Goal: Task Accomplishment & Management: Manage account settings

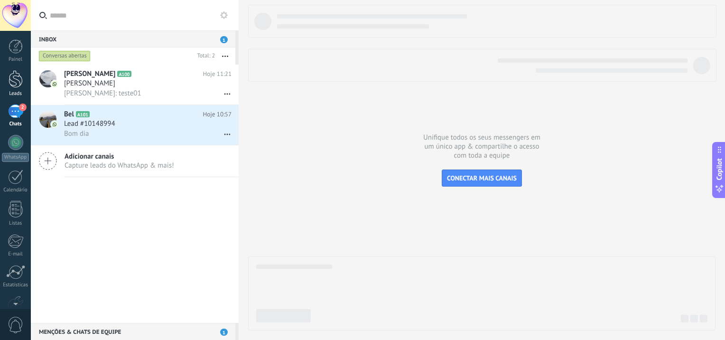
click at [15, 82] on div at bounding box center [16, 79] width 14 height 18
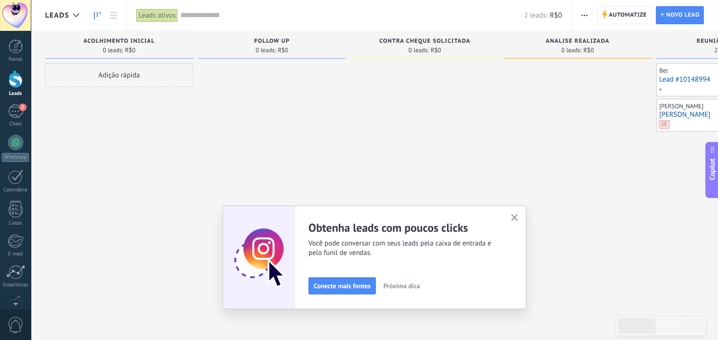
click at [11, 85] on div at bounding box center [16, 79] width 14 height 18
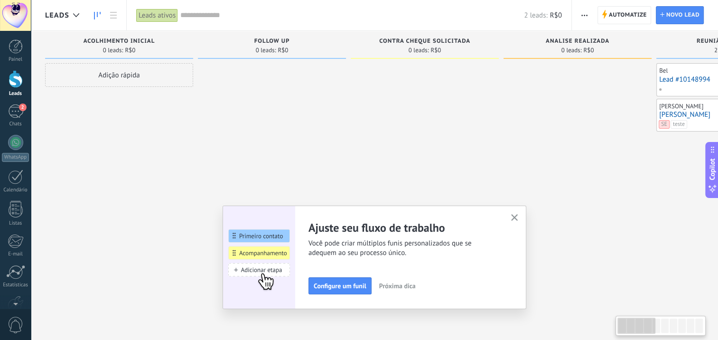
click at [211, 13] on input "text" at bounding box center [352, 15] width 344 height 10
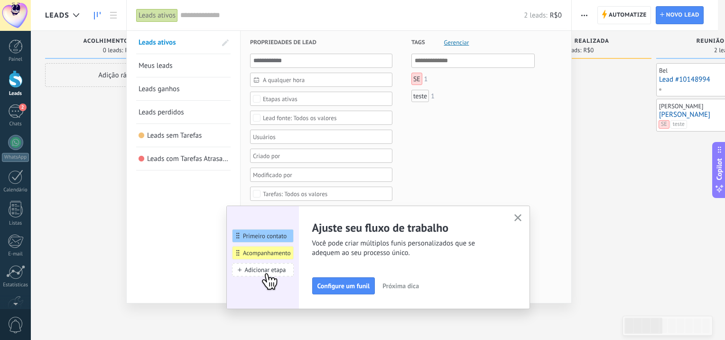
click at [459, 44] on span "Gerenciar" at bounding box center [456, 42] width 25 height 6
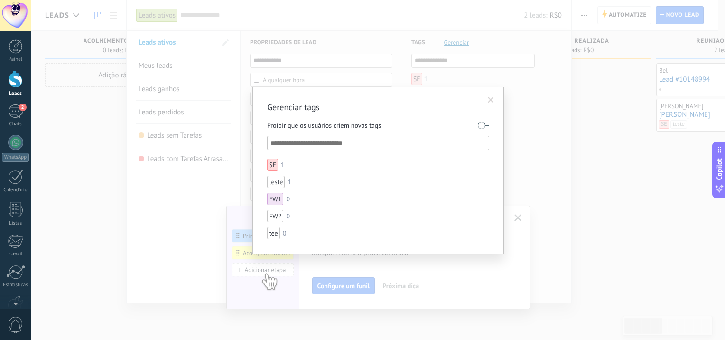
drag, startPoint x: 490, startPoint y: 99, endPoint x: 477, endPoint y: 55, distance: 46.1
click at [490, 99] on span at bounding box center [491, 100] width 6 height 7
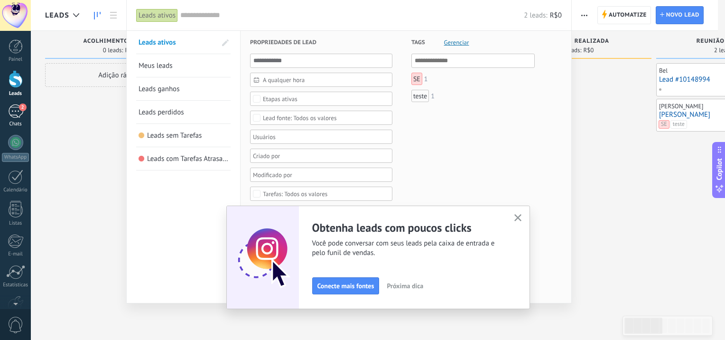
click at [15, 116] on div "2" at bounding box center [15, 111] width 15 height 14
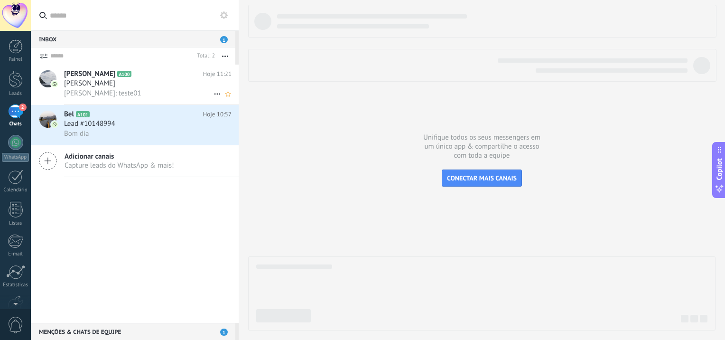
click at [120, 83] on h3 "[PERSON_NAME]" at bounding box center [92, 83] width 56 height 9
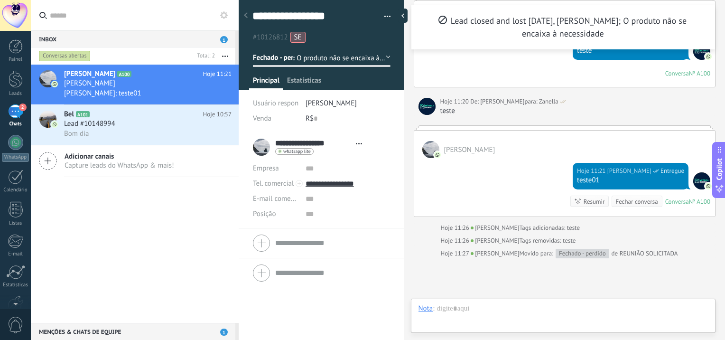
scroll to position [14, 0]
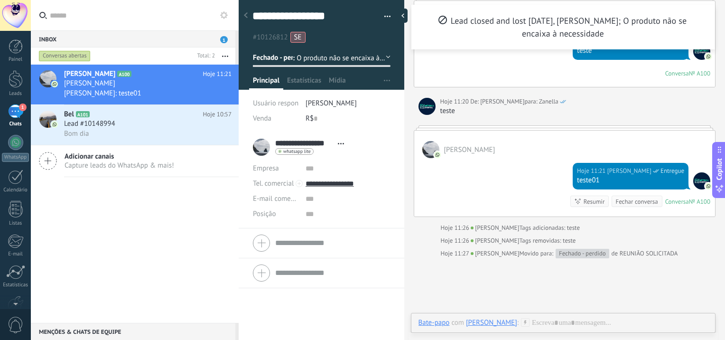
click at [383, 55] on button "Fechado - perdido" at bounding box center [322, 57] width 138 height 17
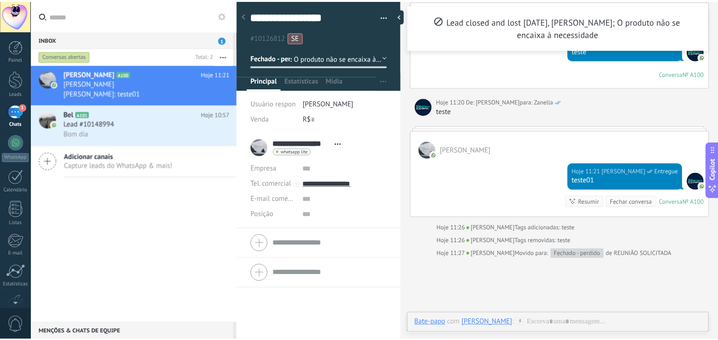
scroll to position [85, 0]
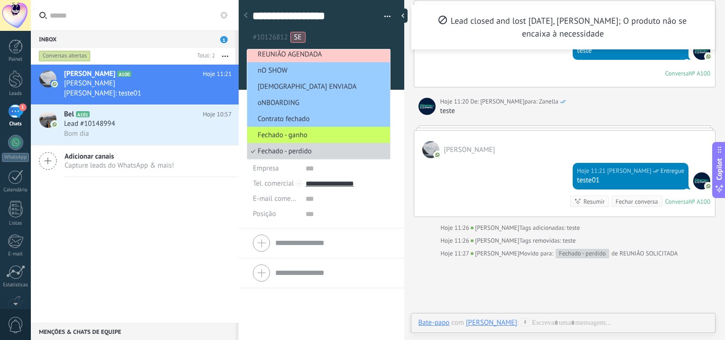
click at [391, 35] on div "**********" at bounding box center [322, 18] width 166 height 49
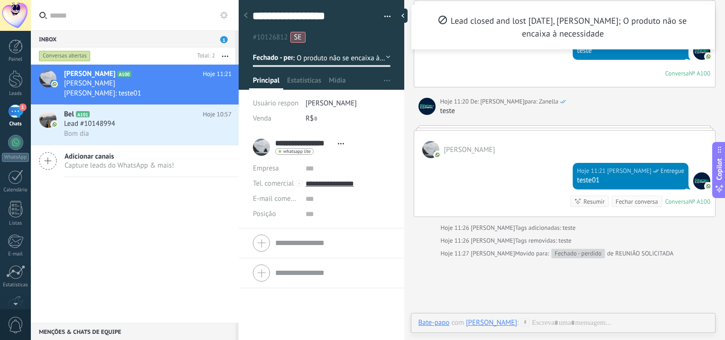
click at [168, 261] on div "[PERSON_NAME] A100 Hoje 11:21 [PERSON_NAME]: teste01 Bel A101 Hoje 10:57 Lead #…" at bounding box center [135, 194] width 208 height 258
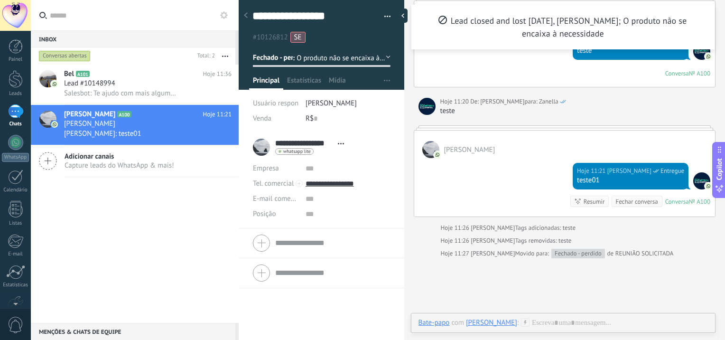
click at [17, 17] on div at bounding box center [15, 15] width 31 height 31
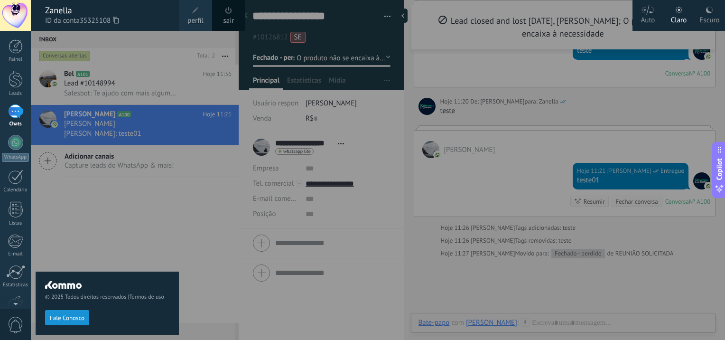
click at [22, 15] on div at bounding box center [15, 15] width 31 height 31
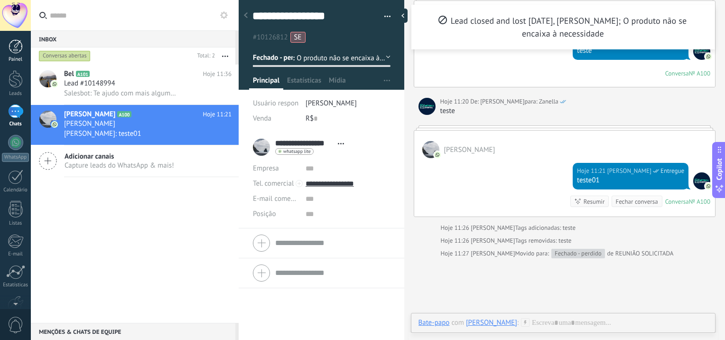
click at [21, 48] on div at bounding box center [16, 46] width 14 height 14
